Goal: Task Accomplishment & Management: Use online tool/utility

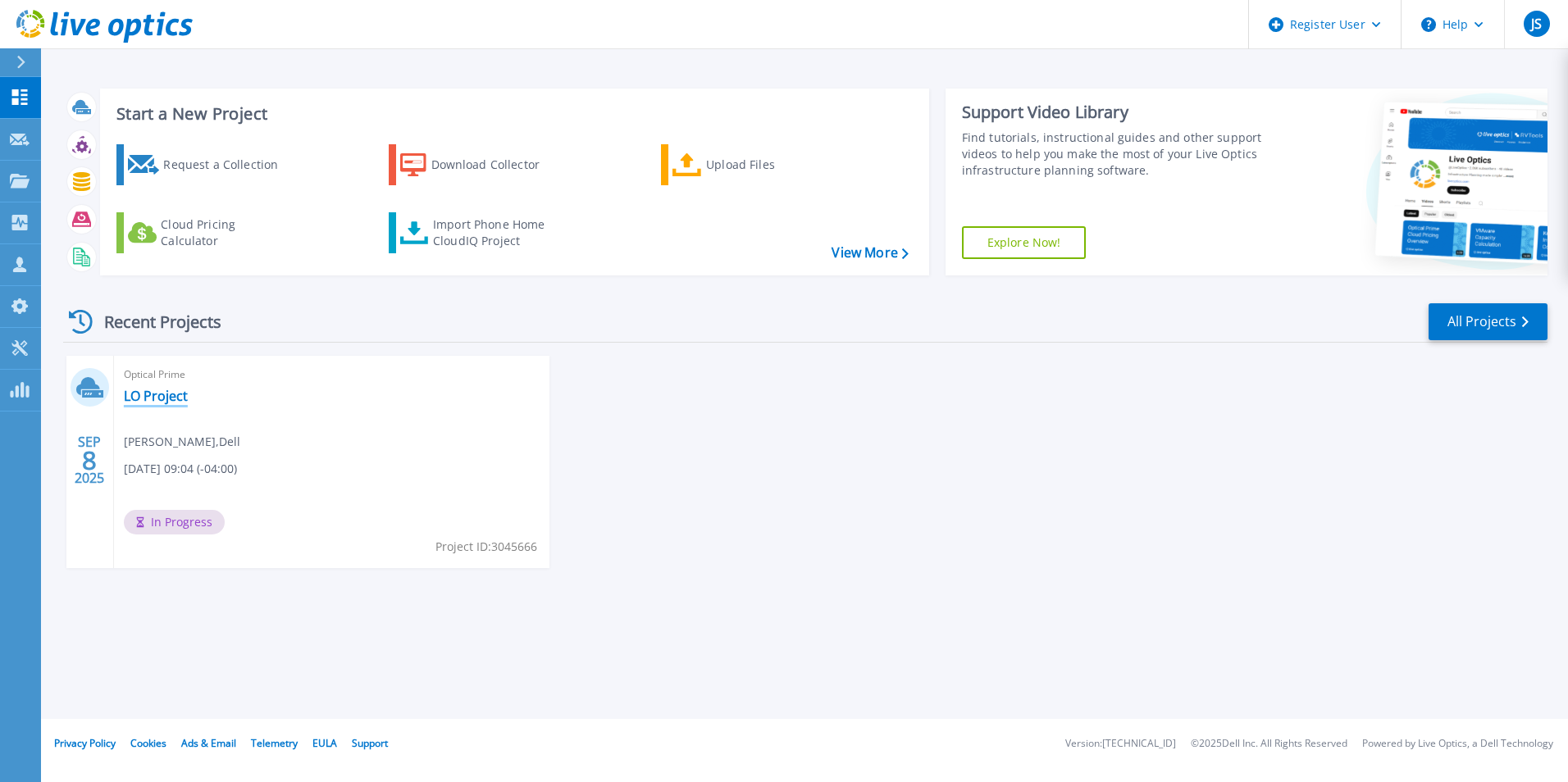
click at [162, 396] on link "LO Project" at bounding box center [156, 396] width 64 height 17
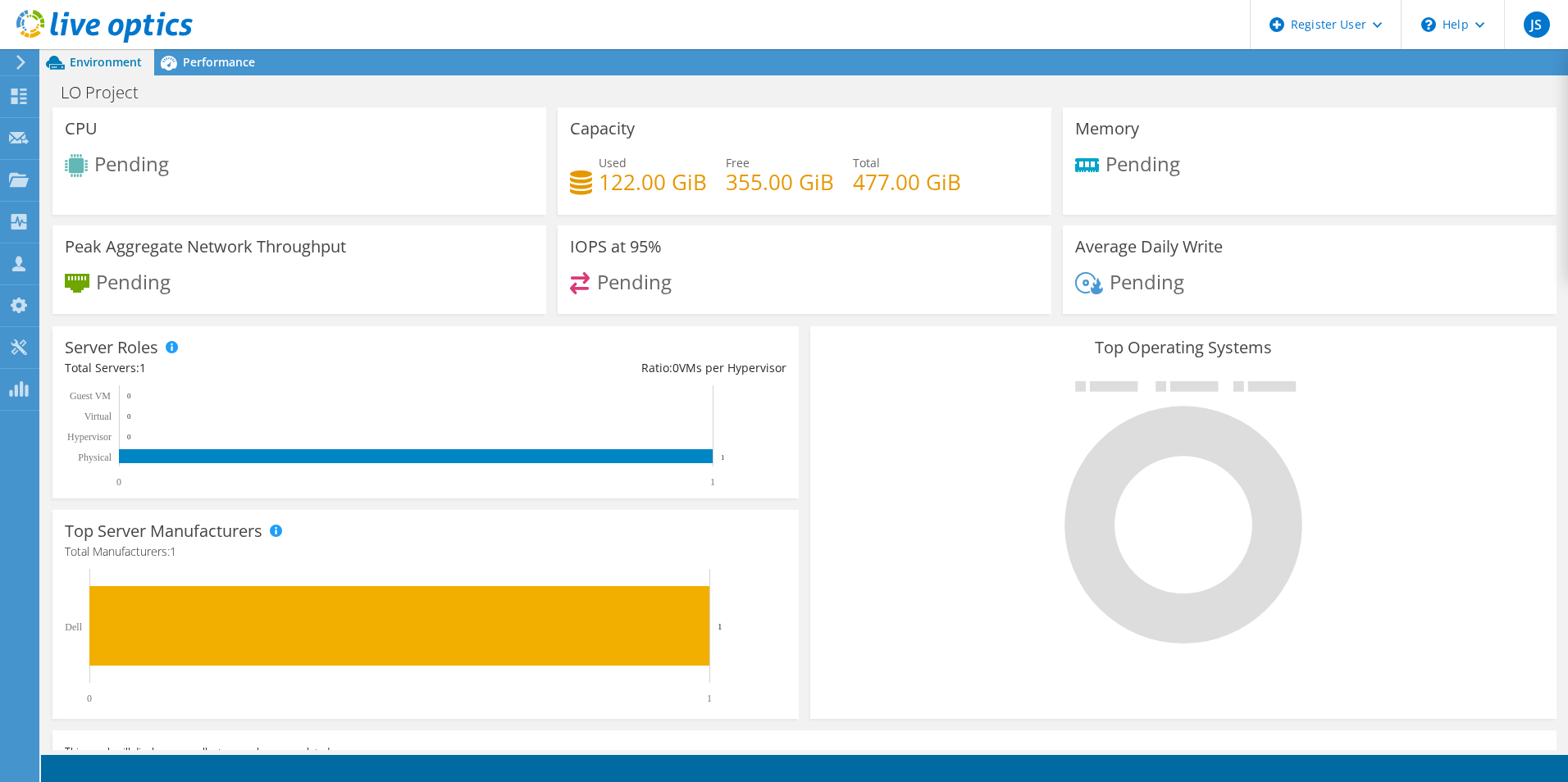
scroll to position [246, 0]
click at [1388, 419] on div at bounding box center [1184, 511] width 722 height 276
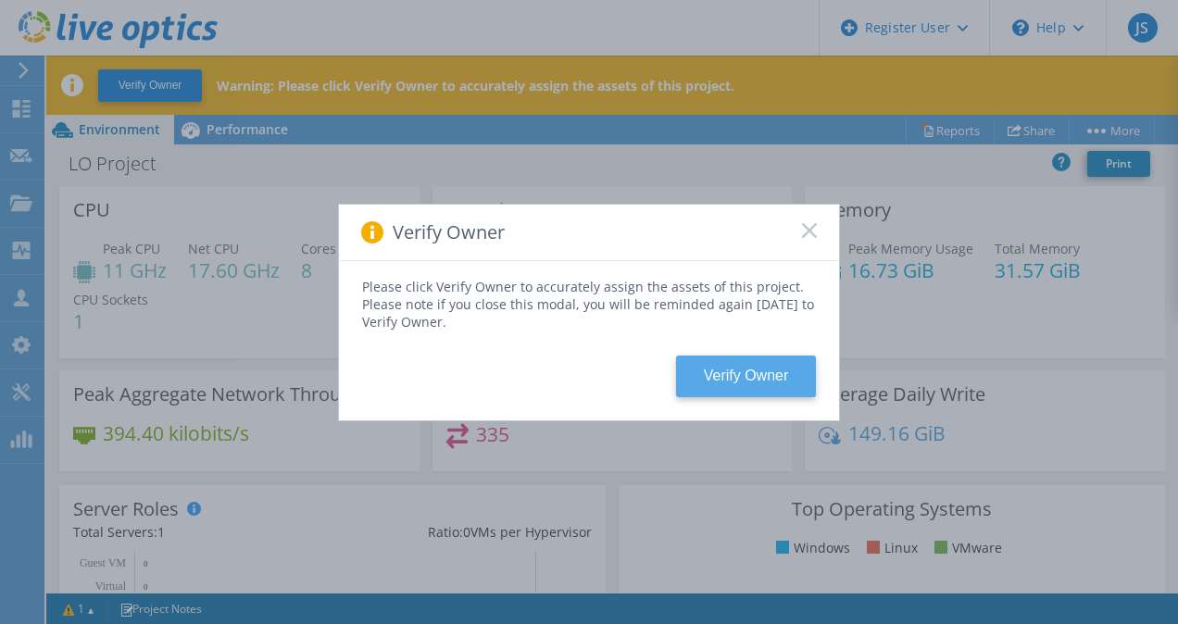
click at [715, 366] on button "Verify Owner" at bounding box center [746, 377] width 140 height 42
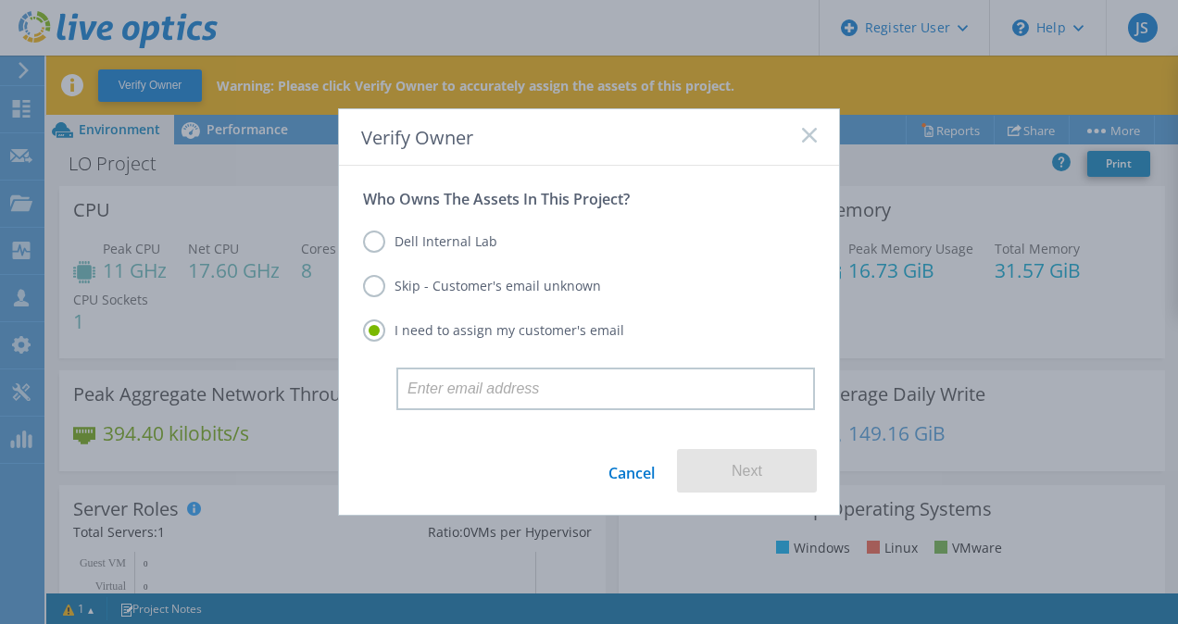
click at [446, 237] on label "Dell Internal Lab" at bounding box center [430, 242] width 134 height 22
click at [0, 0] on input "Dell Internal Lab" at bounding box center [0, 0] width 0 height 0
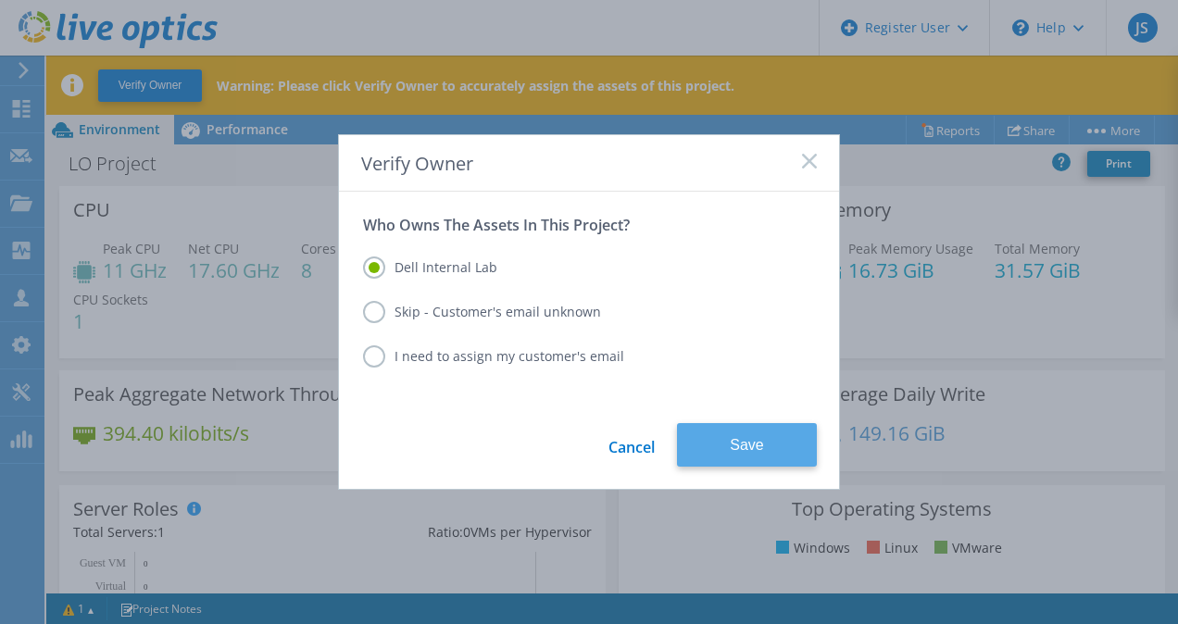
click at [717, 450] on button "Save" at bounding box center [747, 445] width 140 height 44
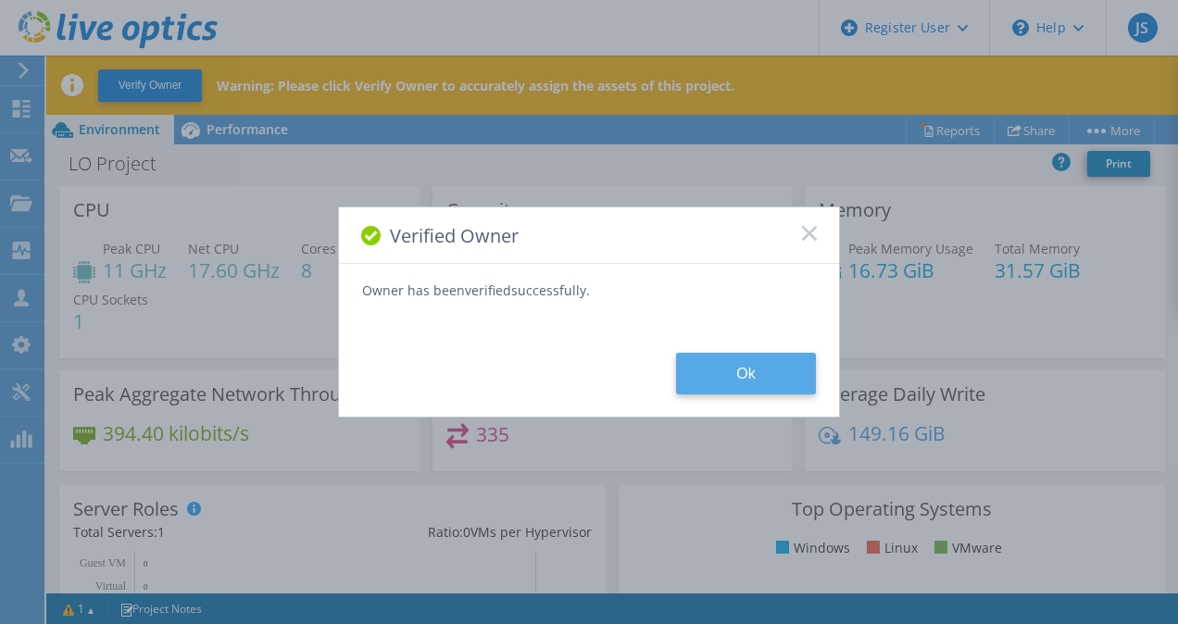
click at [711, 392] on button "Ok" at bounding box center [746, 374] width 140 height 42
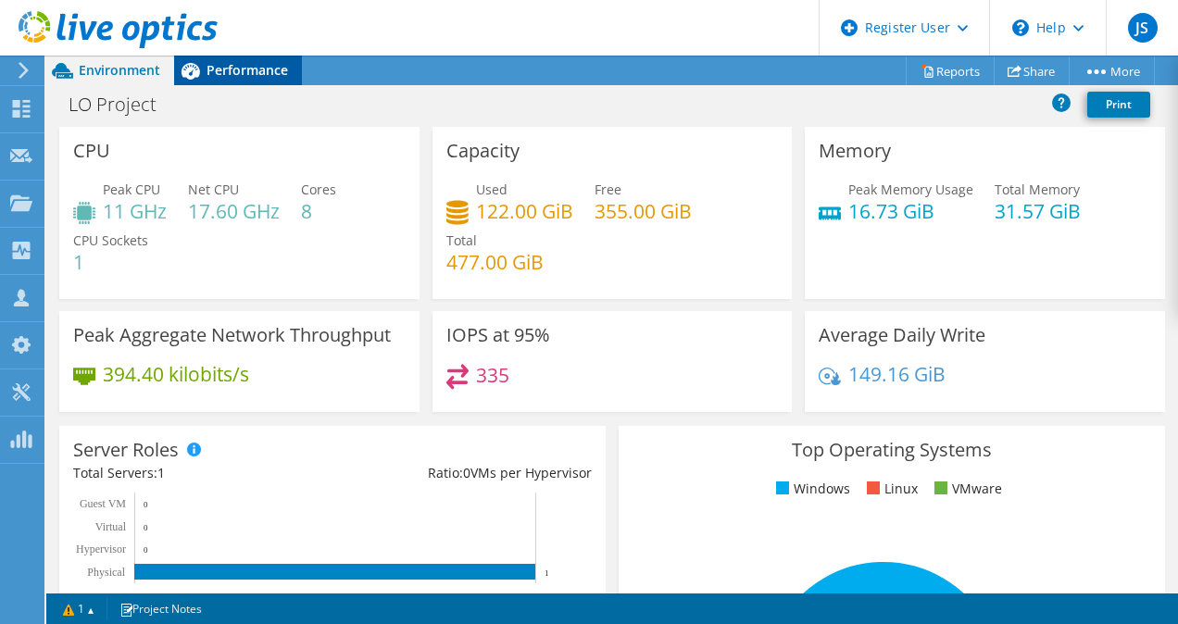
click at [231, 70] on span "Performance" at bounding box center [246, 70] width 81 height 18
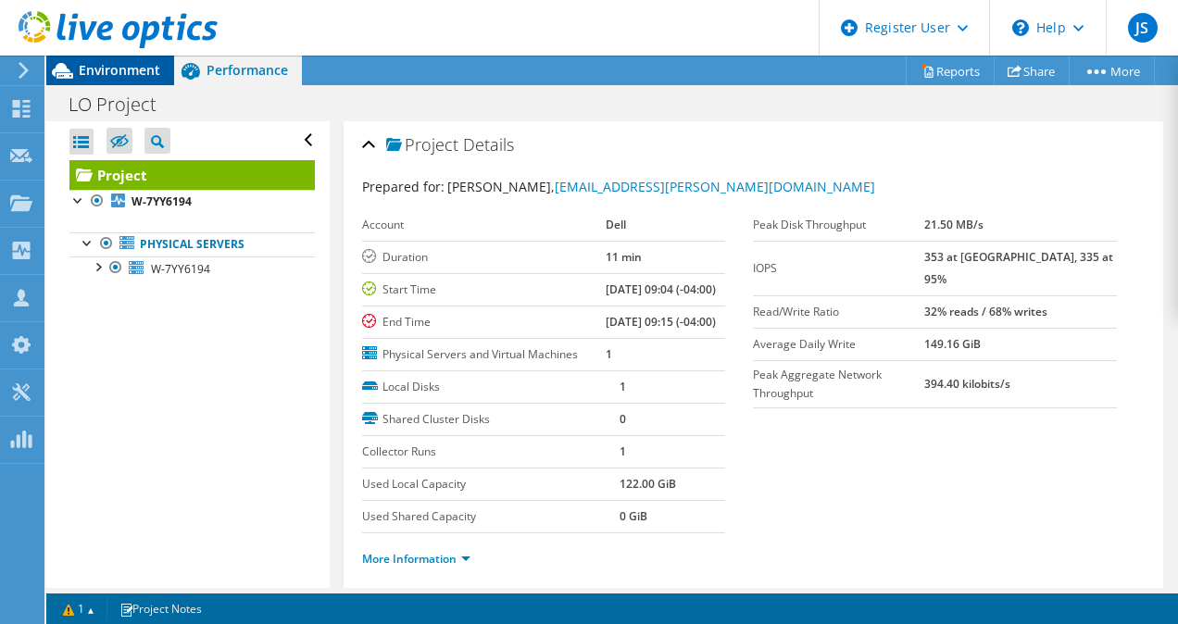
click at [94, 78] on span "Environment" at bounding box center [119, 70] width 81 height 18
